Goal: Information Seeking & Learning: Understand process/instructions

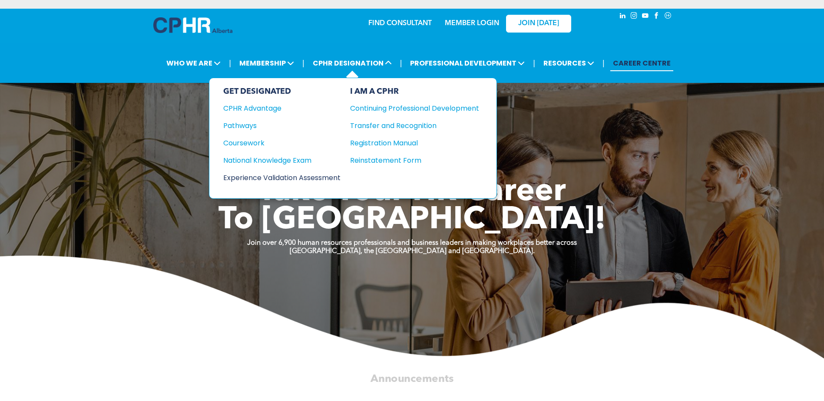
click at [279, 174] on div "Experience Validation Assessment" at bounding box center [276, 177] width 106 height 11
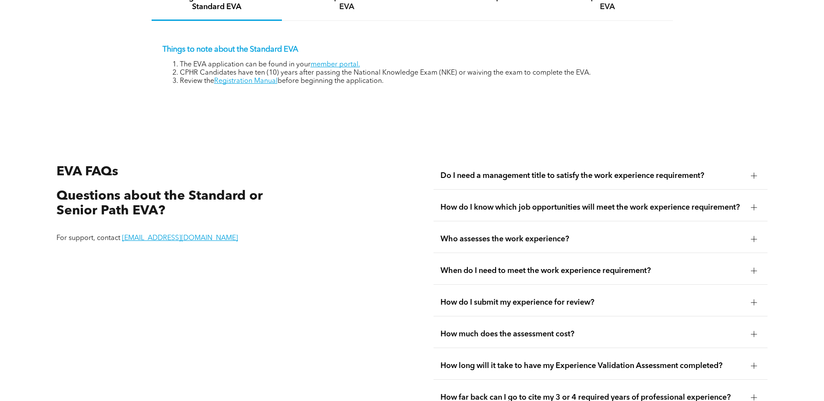
scroll to position [1520, 0]
click at [529, 202] on span "How do I know which job opportunities will meet the work experience requirement?" at bounding box center [592, 207] width 304 height 10
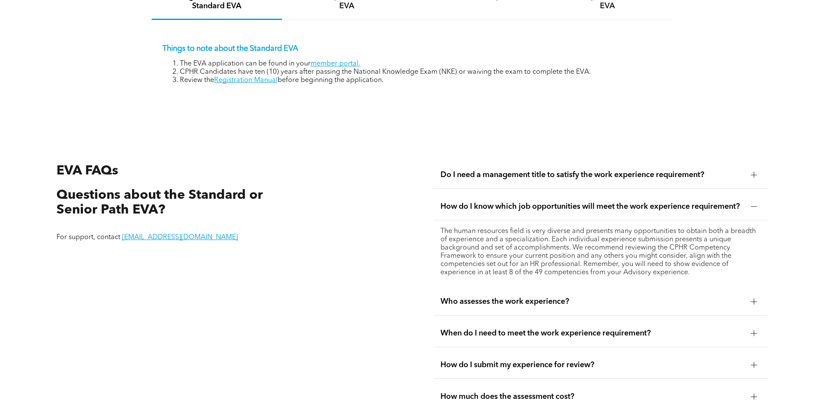
click at [529, 202] on span "How do I know which job opportunities will meet the work experience requirement?" at bounding box center [592, 207] width 304 height 10
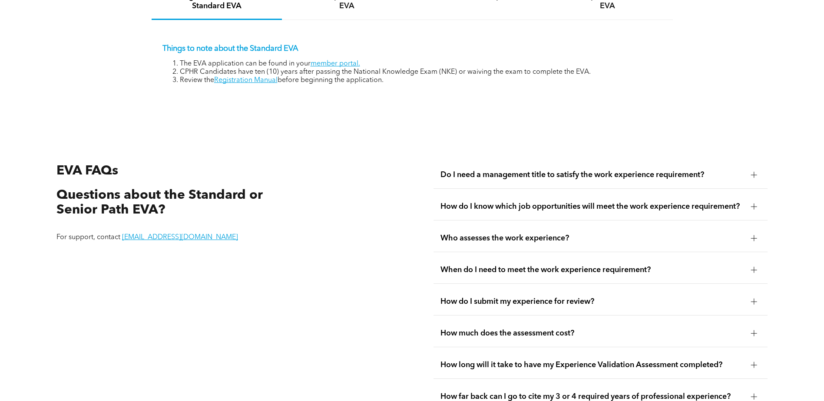
click at [533, 202] on span "How do I know which job opportunities will meet the work experience requirement?" at bounding box center [592, 207] width 304 height 10
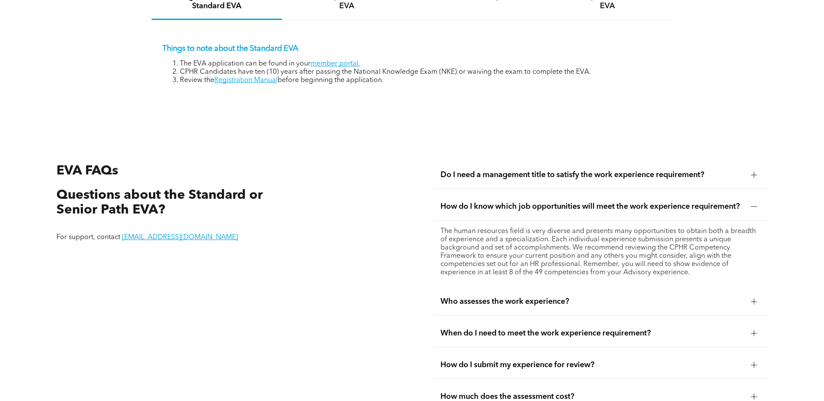
click at [533, 202] on span "How do I know which job opportunities will meet the work experience requirement?" at bounding box center [592, 207] width 304 height 10
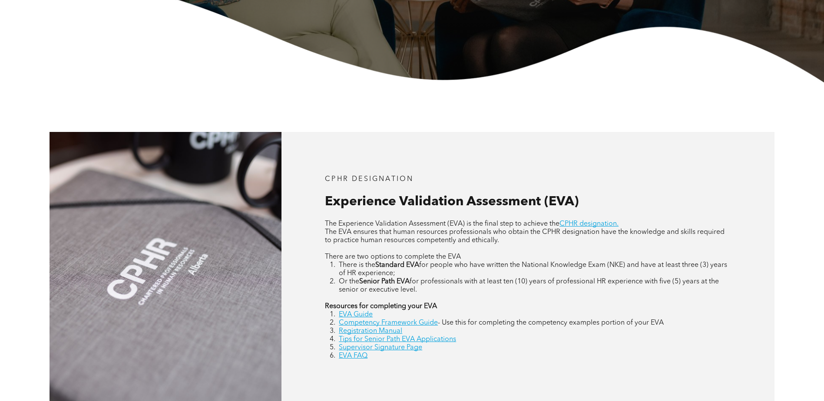
scroll to position [347, 0]
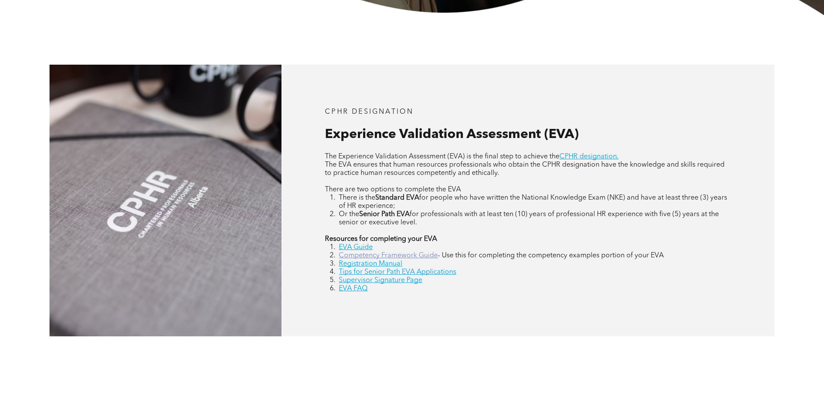
click at [416, 257] on link "Competency Framework Guide" at bounding box center [388, 255] width 99 height 7
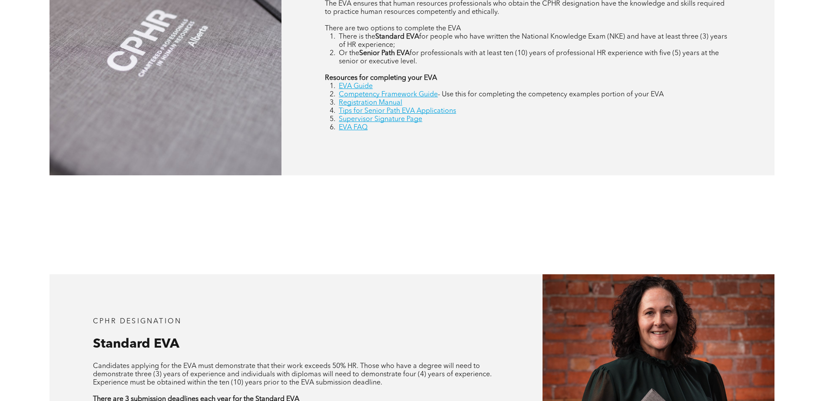
scroll to position [608, 0]
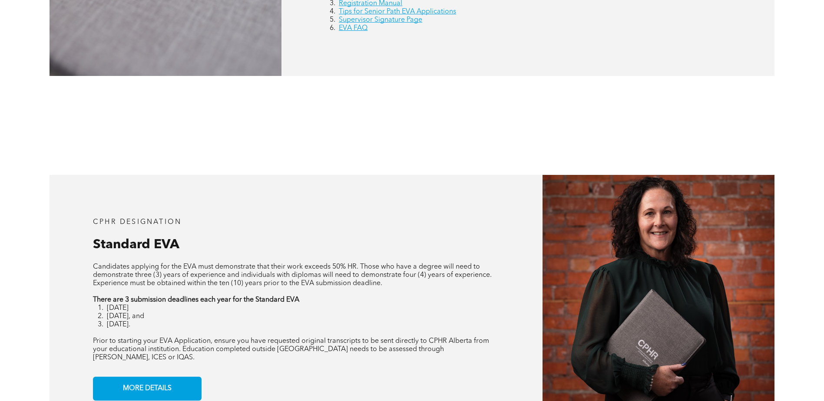
drag, startPoint x: 363, startPoint y: 31, endPoint x: 367, endPoint y: 39, distance: 8.7
click at [363, 31] on link "EVA FAQ" at bounding box center [353, 28] width 29 height 7
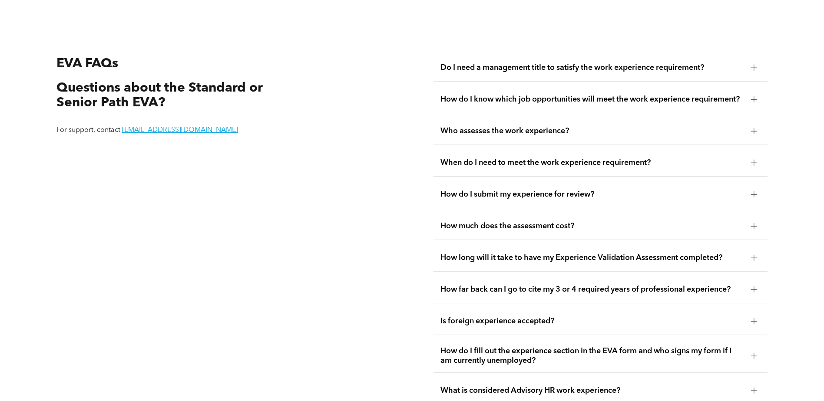
scroll to position [1632, 0]
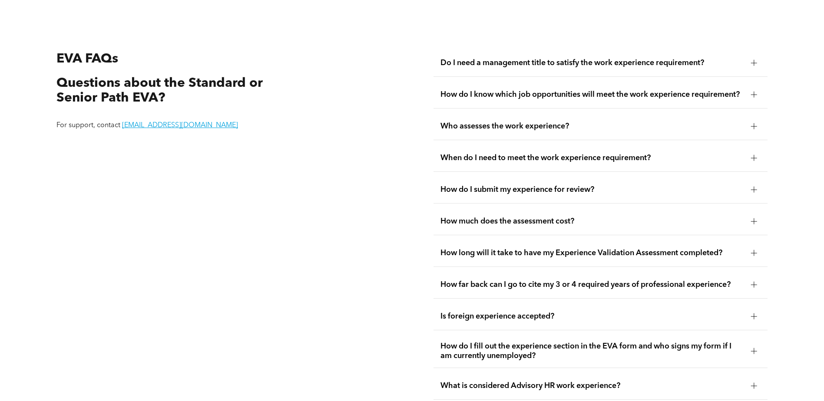
click at [604, 187] on span "How do I submit my experience for review?" at bounding box center [592, 190] width 304 height 10
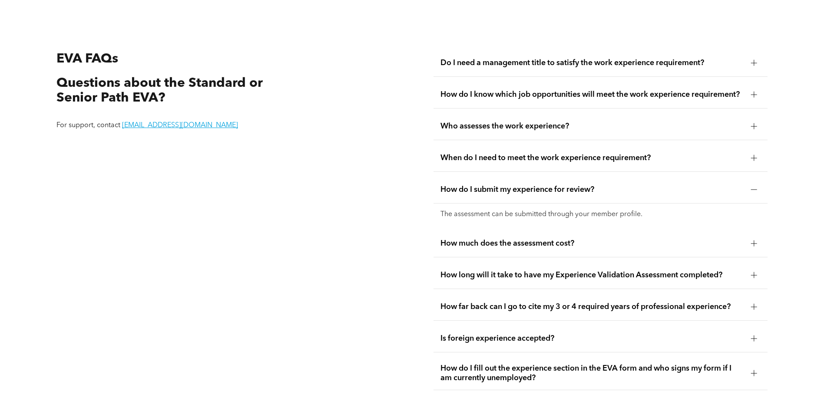
click at [605, 185] on span "How do I submit my experience for review?" at bounding box center [592, 190] width 304 height 10
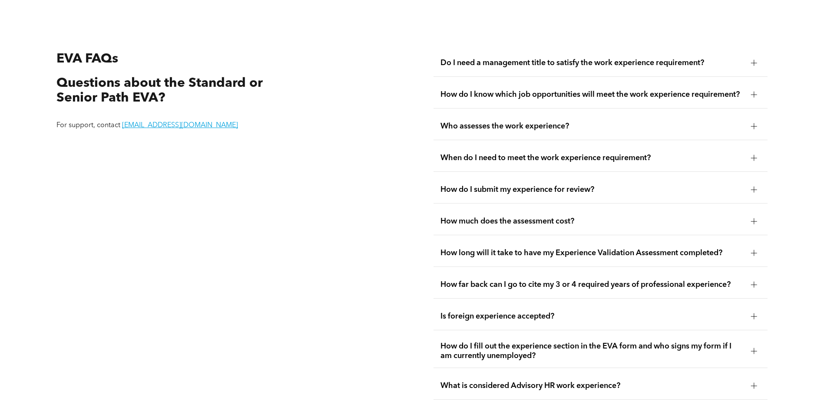
click at [595, 156] on span "When do I need to meet the work experience requirement?" at bounding box center [592, 158] width 304 height 10
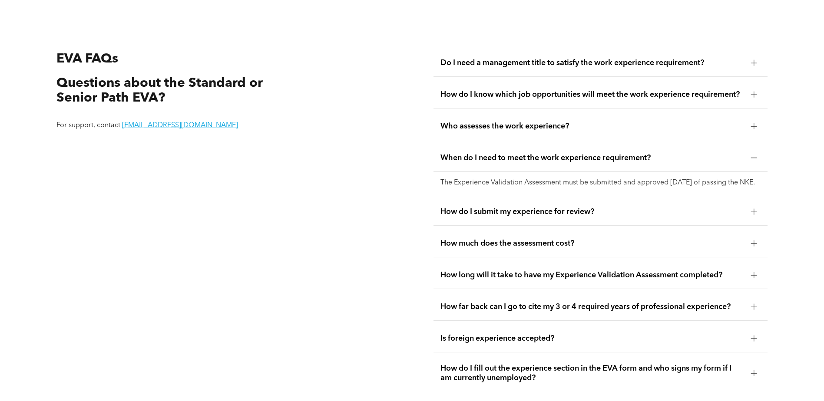
click at [595, 153] on span "When do I need to meet the work experience requirement?" at bounding box center [592, 158] width 304 height 10
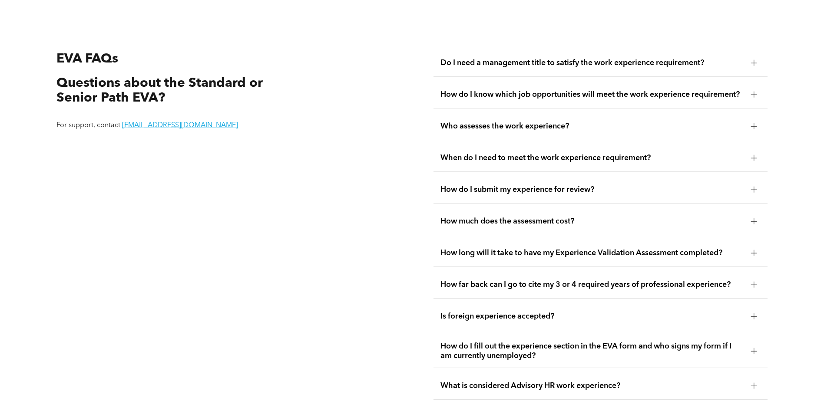
click at [580, 248] on span "How long will it take to have my Experience Validation Assessment completed?" at bounding box center [592, 253] width 304 height 10
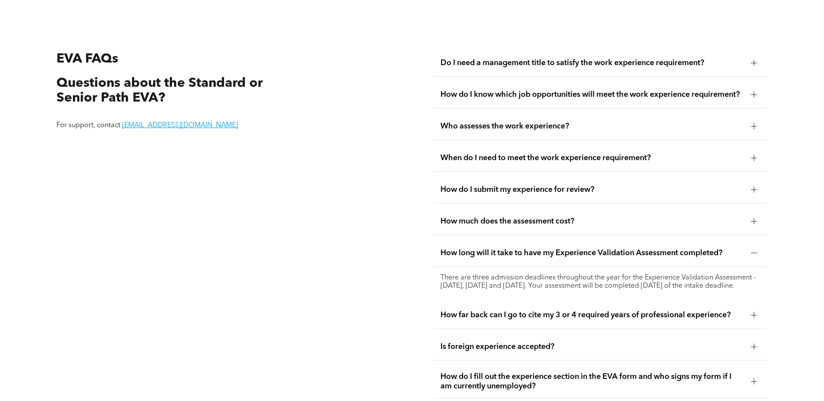
click at [571, 248] on span "How long will it take to have my Experience Validation Assessment completed?" at bounding box center [592, 253] width 304 height 10
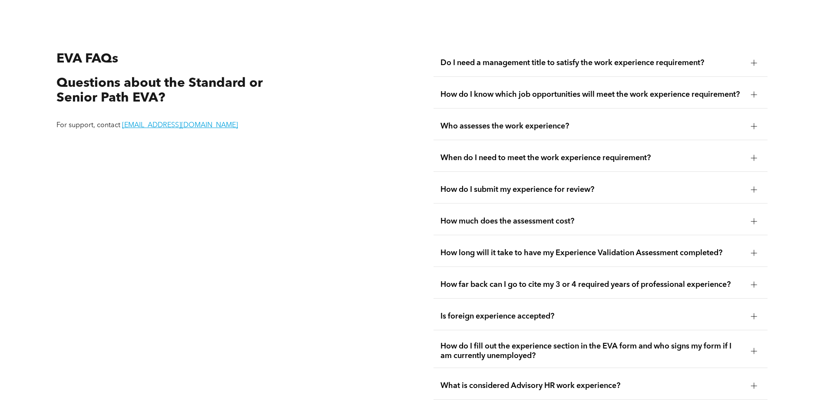
click at [565, 280] on span "How far back can I go to cite my 3 or 4 required years of professional experien…" at bounding box center [592, 285] width 304 height 10
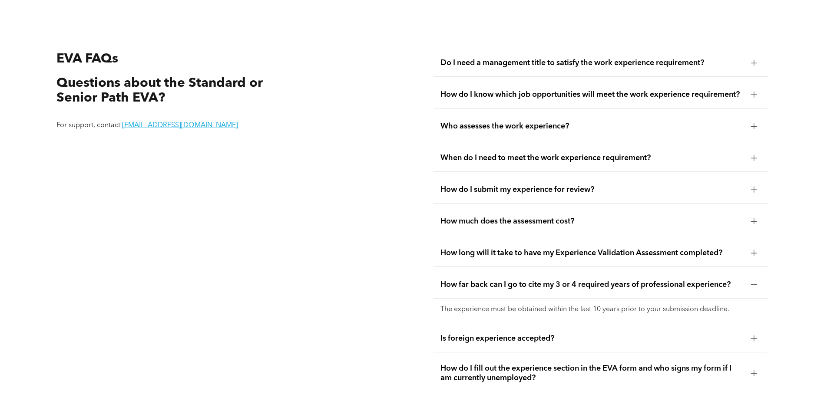
click at [565, 280] on span "How far back can I go to cite my 3 or 4 required years of professional experien…" at bounding box center [592, 285] width 304 height 10
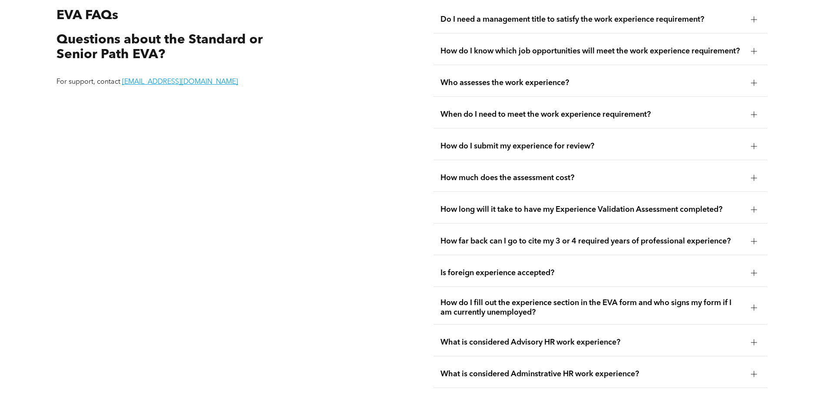
scroll to position [1719, 0]
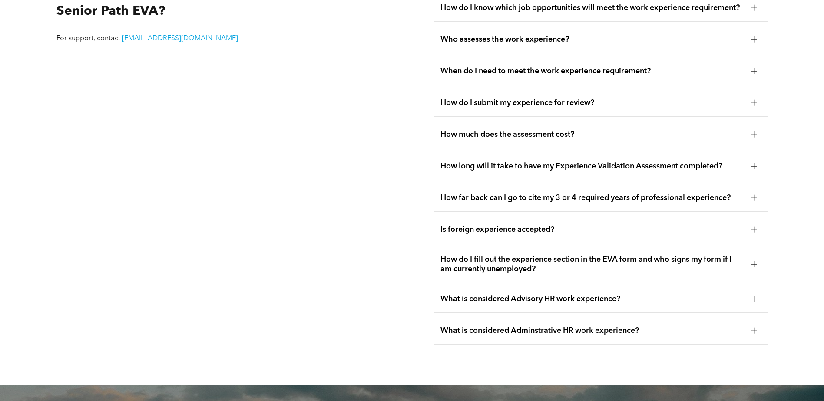
click at [551, 295] on span "What is considered Advisory HR work experience?" at bounding box center [592, 300] width 304 height 10
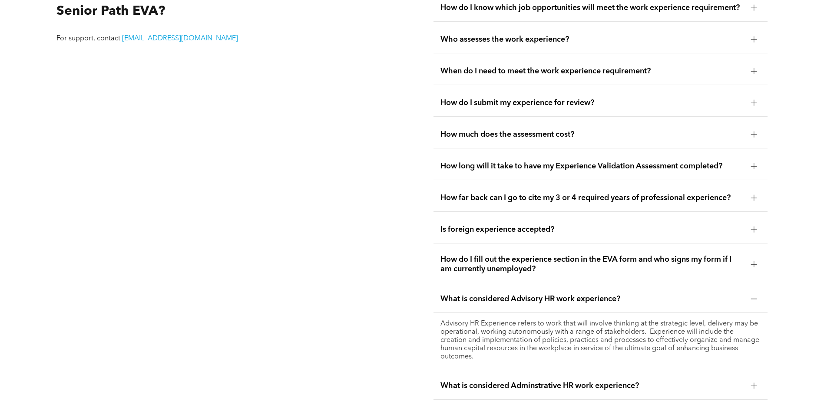
click at [551, 295] on span "What is considered Advisory HR work experience?" at bounding box center [592, 300] width 304 height 10
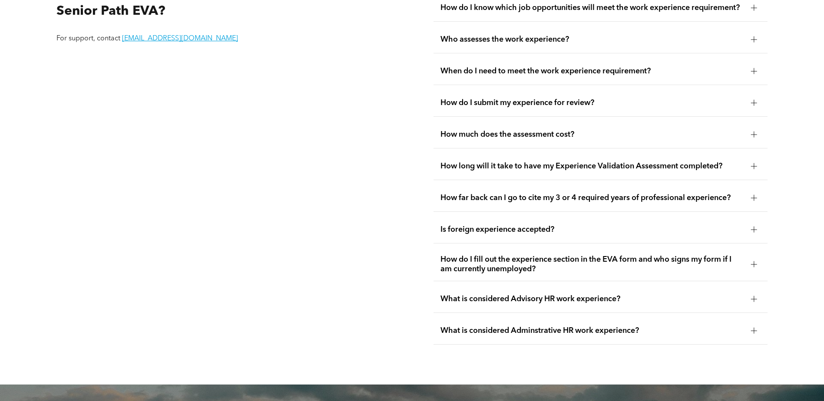
click at [562, 329] on span "What is considered Adminstrative HR work experience?" at bounding box center [592, 331] width 304 height 10
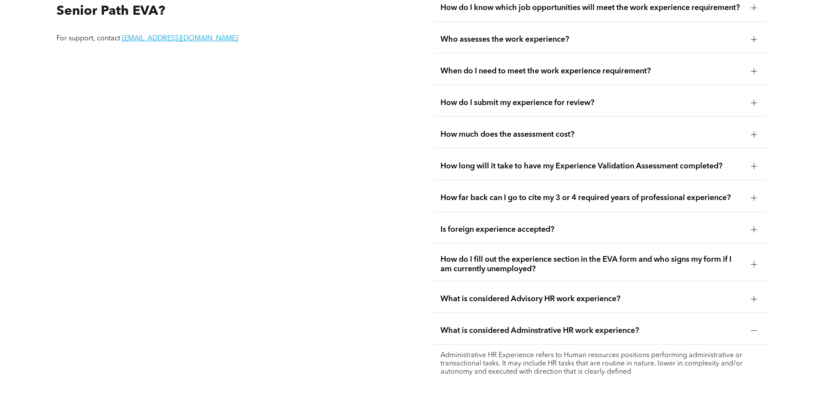
click at [561, 326] on span "What is considered Adminstrative HR work experience?" at bounding box center [592, 331] width 304 height 10
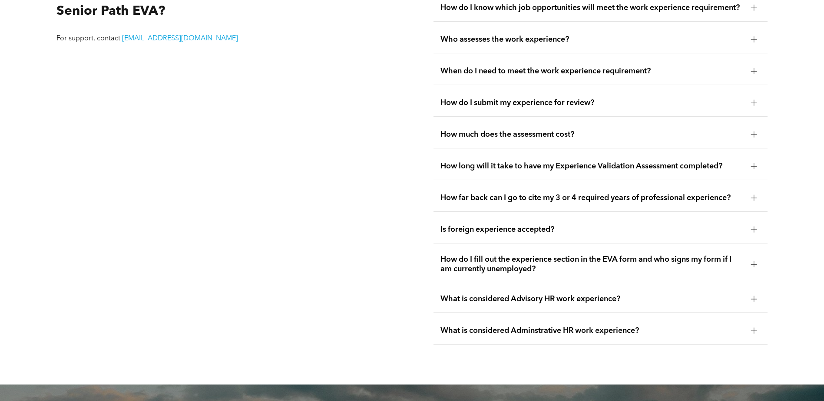
click at [566, 261] on span "How do I fill out the experience section in the EVA form and who signs my form …" at bounding box center [592, 264] width 304 height 19
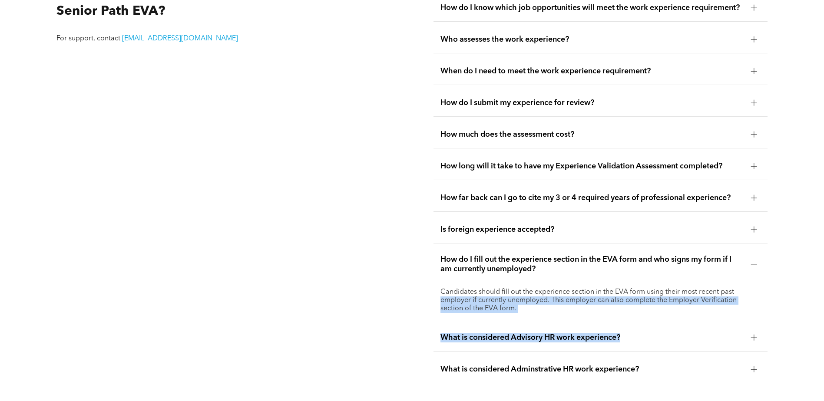
drag, startPoint x: 816, startPoint y: 301, endPoint x: 811, endPoint y: 278, distance: 23.1
click at [811, 278] on div "EVA FAQs Questions about the Standard or Senior Path EVA? For support, contact …" at bounding box center [412, 173] width 824 height 501
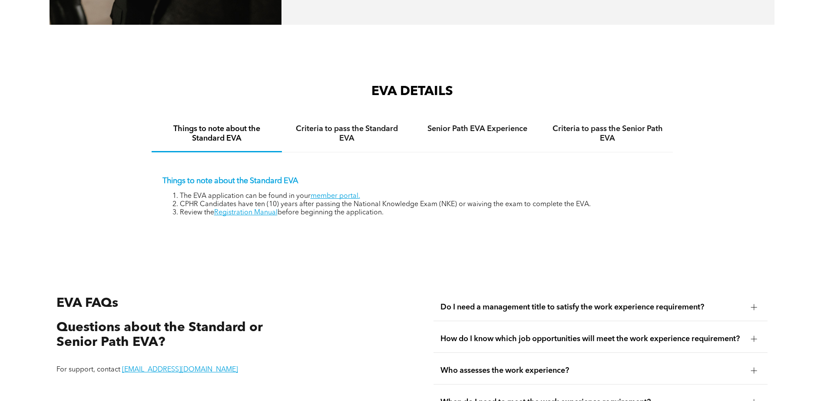
scroll to position [1328, 0]
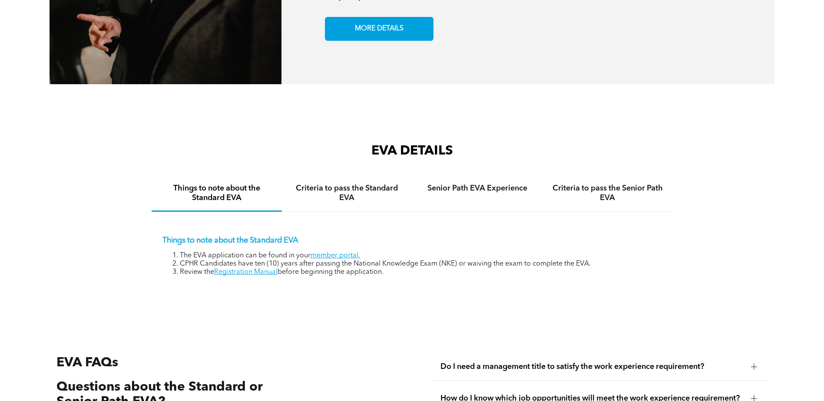
click at [444, 252] on li "The EVA application can be found in your member portal." at bounding box center [421, 256] width 482 height 8
click at [375, 190] on h4 "Criteria to pass the Standard EVA" at bounding box center [347, 193] width 115 height 19
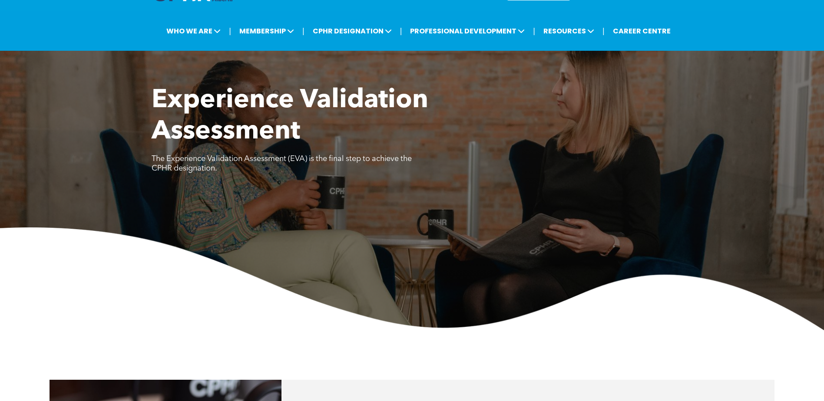
scroll to position [0, 0]
